Goal: Transaction & Acquisition: Purchase product/service

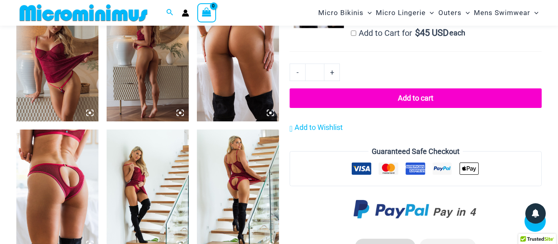
scroll to position [755, 0]
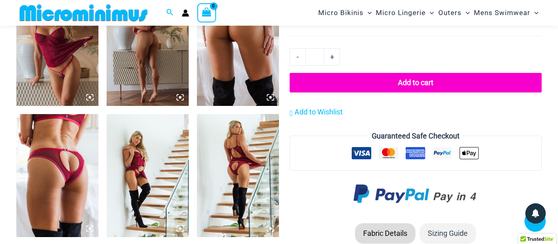
click at [67, 176] on img at bounding box center [57, 175] width 82 height 123
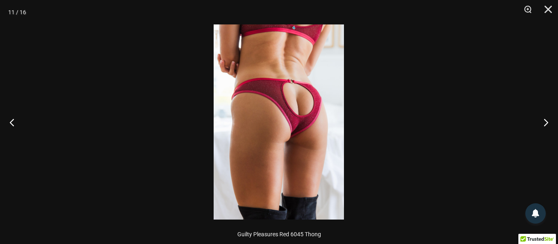
click at [288, 131] on img at bounding box center [278, 121] width 130 height 195
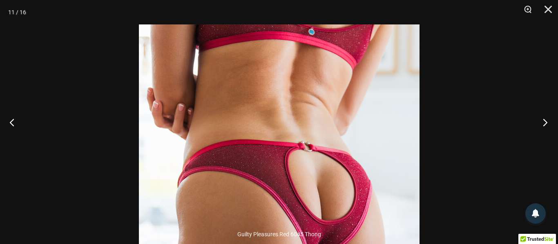
click at [545, 122] on button "Next" at bounding box center [542, 122] width 31 height 41
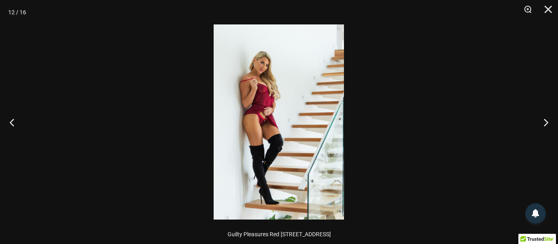
click at [266, 124] on img at bounding box center [278, 121] width 130 height 195
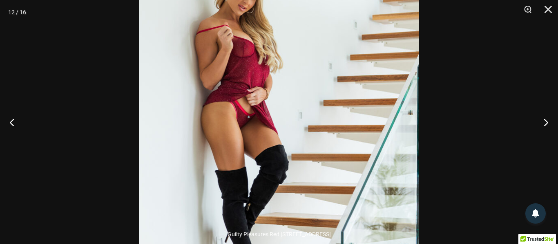
click at [266, 124] on img at bounding box center [279, 119] width 280 height 420
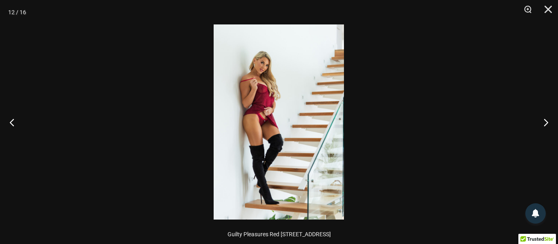
click at [266, 124] on img at bounding box center [278, 121] width 130 height 195
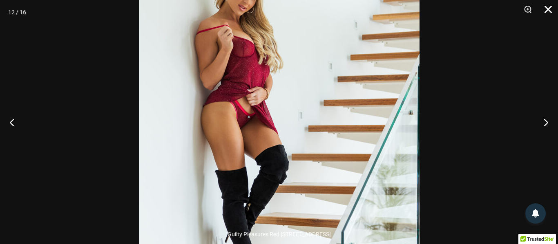
click at [544, 11] on button "Close" at bounding box center [545, 12] width 20 height 24
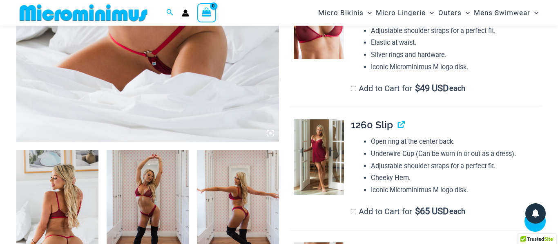
scroll to position [324, 0]
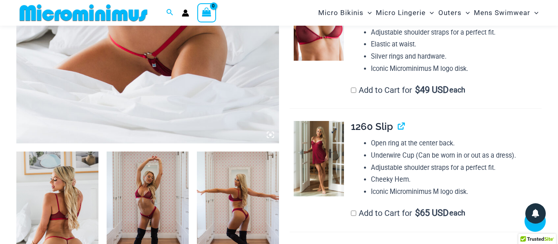
click at [312, 156] on img at bounding box center [318, 159] width 50 height 76
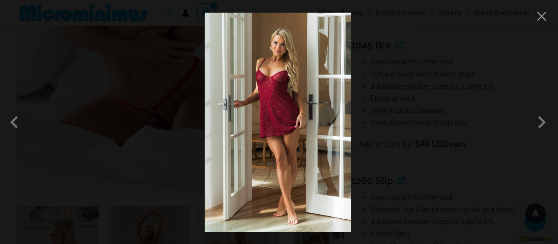
click at [290, 121] on img at bounding box center [277, 123] width 147 height 220
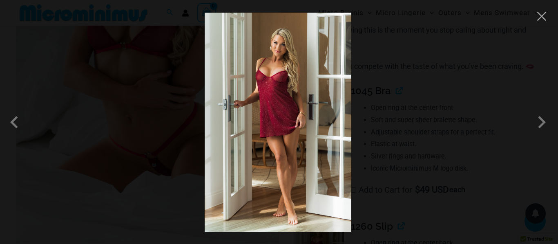
scroll to position [222, 0]
click at [59, 121] on div at bounding box center [279, 122] width 558 height 244
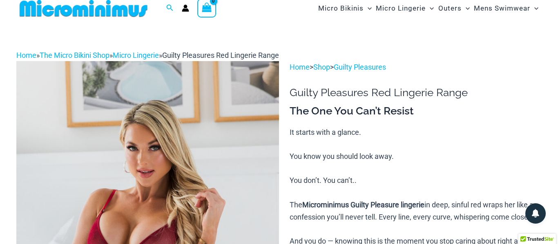
scroll to position [0, 0]
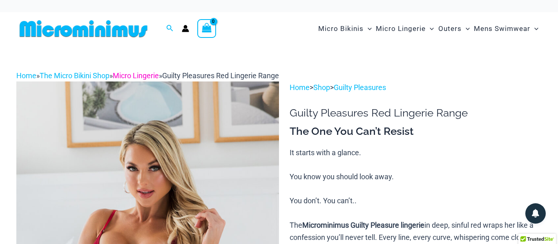
click at [156, 77] on link "Micro Lingerie" at bounding box center [136, 75] width 46 height 9
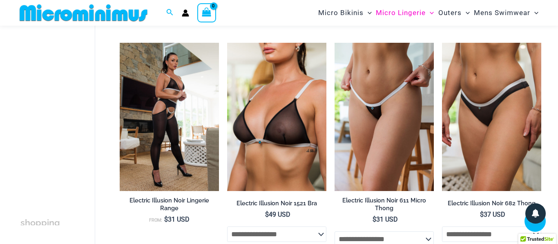
scroll to position [1258, 0]
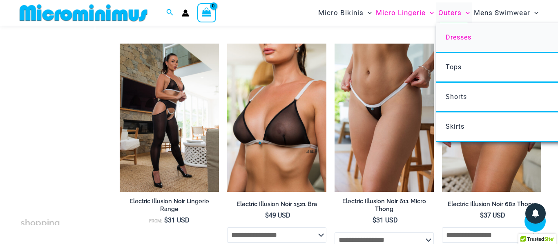
click at [456, 36] on span "Dresses" at bounding box center [458, 37] width 26 height 8
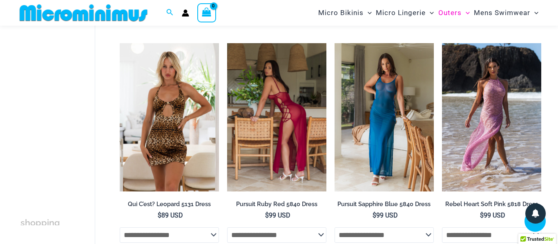
scroll to position [273, 0]
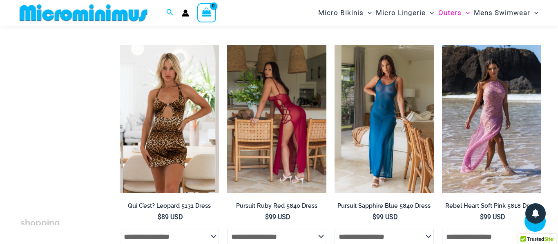
click at [294, 85] on img at bounding box center [276, 119] width 99 height 149
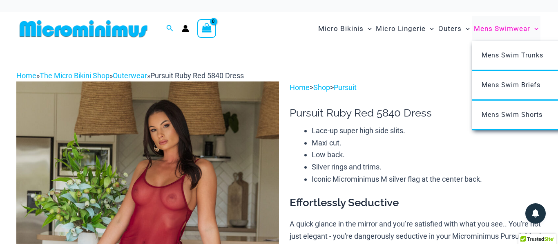
click at [509, 29] on span "Mens Swimwear" at bounding box center [501, 28] width 56 height 21
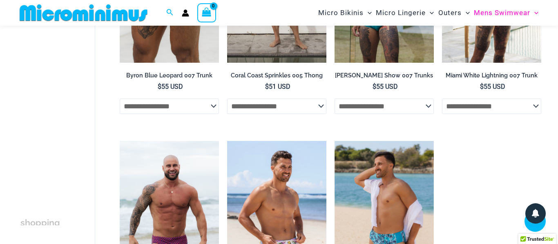
scroll to position [1383, 0]
